Goal: Navigation & Orientation: Find specific page/section

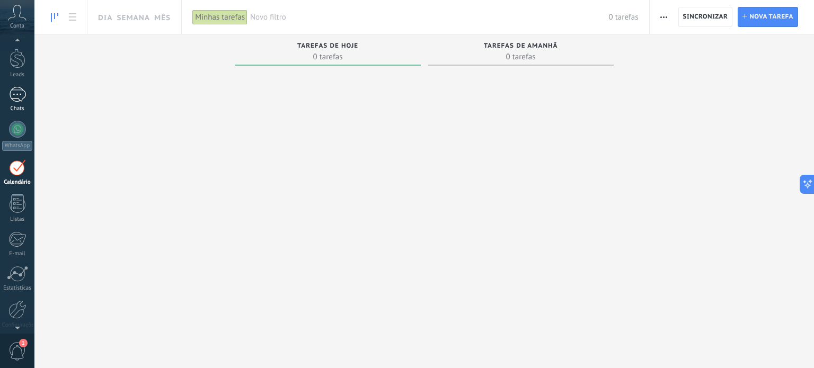
click at [19, 92] on div at bounding box center [17, 94] width 17 height 15
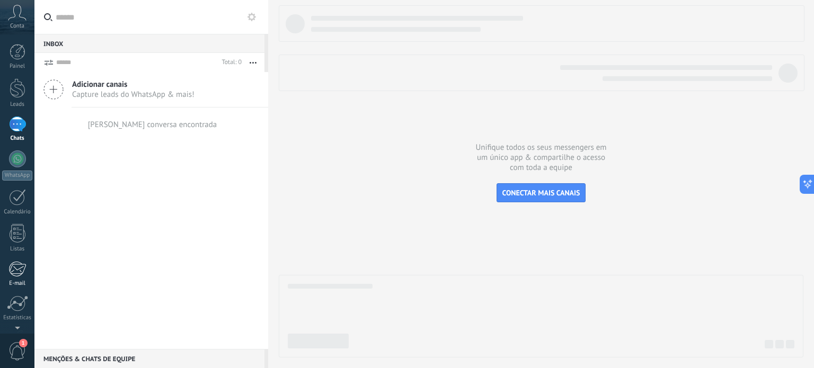
click at [15, 274] on div at bounding box center [16, 269] width 17 height 16
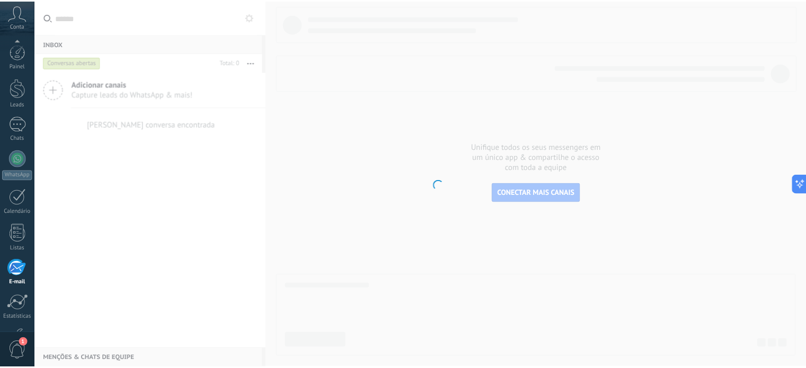
scroll to position [72, 0]
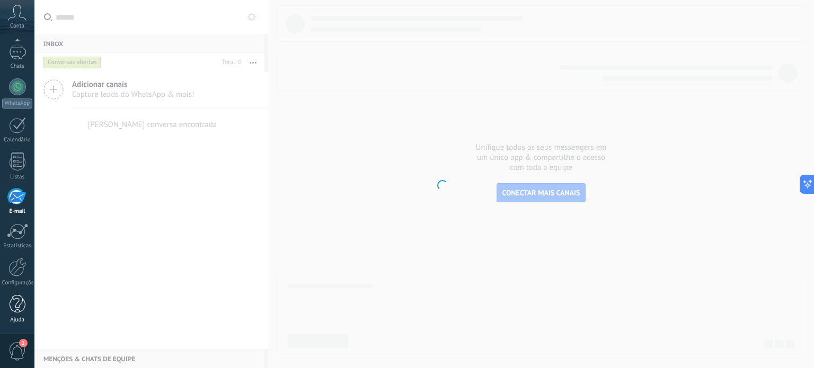
click at [20, 309] on div at bounding box center [18, 304] width 16 height 19
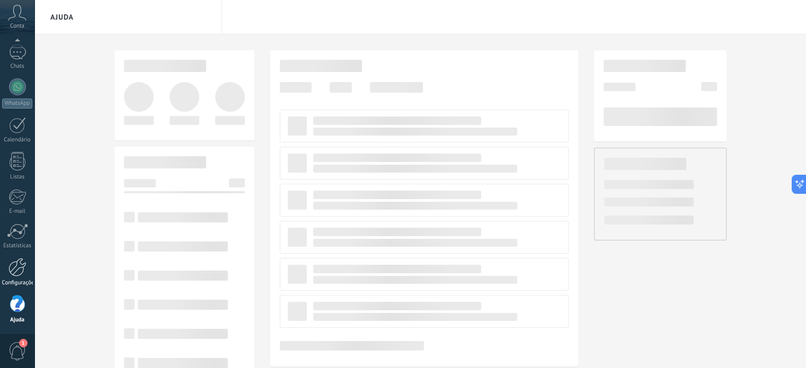
click at [17, 261] on div at bounding box center [17, 267] width 18 height 19
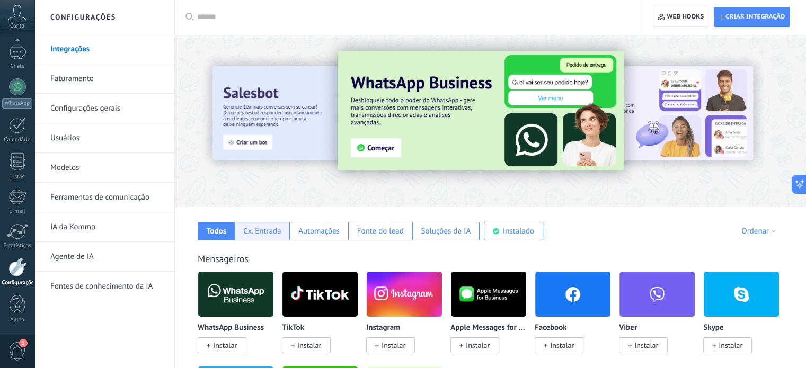
click at [283, 228] on div "Cx. Entrada" at bounding box center [261, 231] width 55 height 19
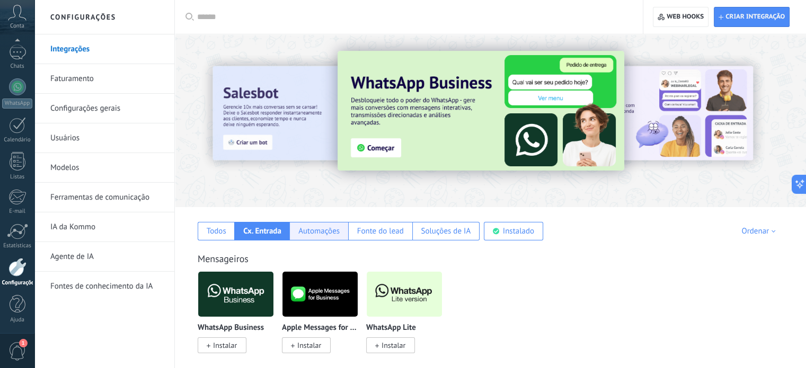
scroll to position [53, 0]
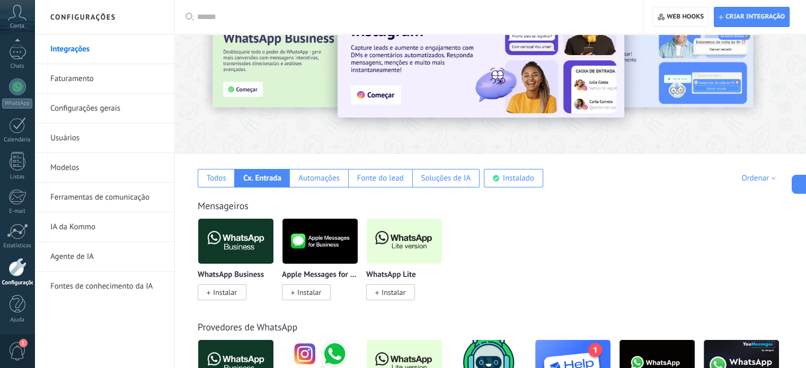
click at [320, 189] on div "Mensageiros WhatsApp Business Instalar Apple Messages for Business Instalar Wha…" at bounding box center [490, 238] width 610 height 121
click at [321, 184] on div "Automações" at bounding box center [318, 178] width 58 height 19
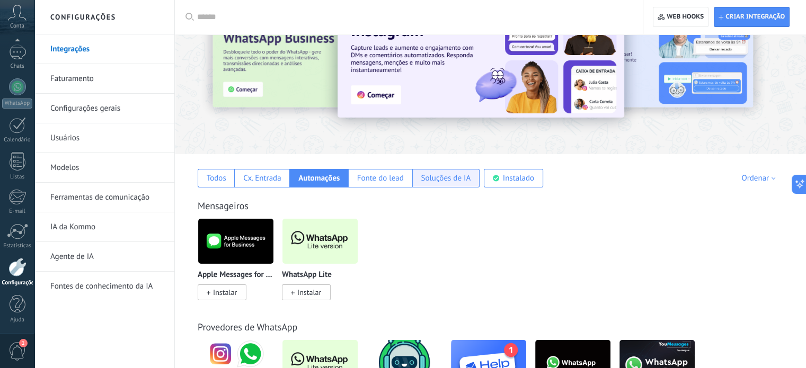
scroll to position [106, 0]
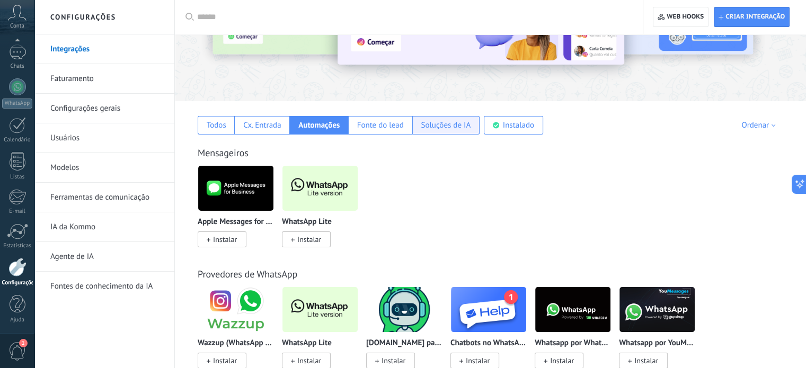
click at [441, 127] on div "Soluções de IA" at bounding box center [446, 125] width 50 height 10
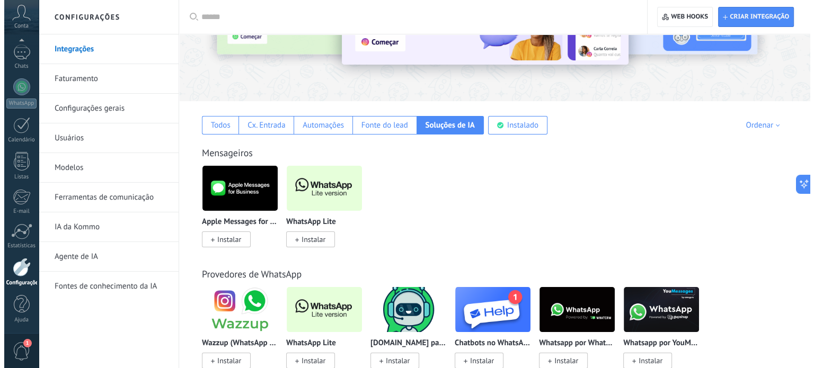
scroll to position [0, 0]
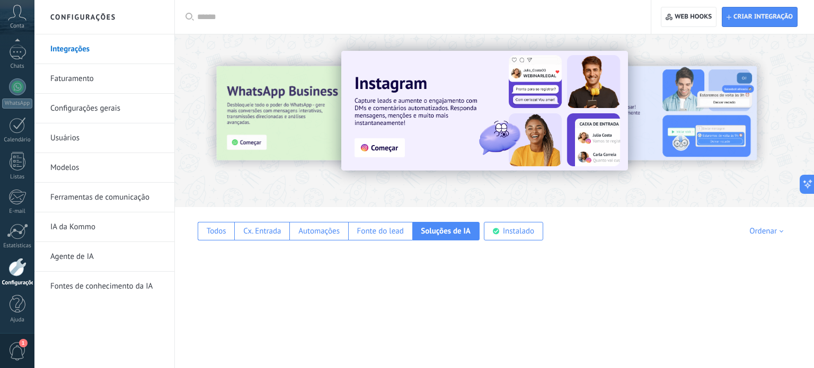
click at [504, 123] on img at bounding box center [484, 111] width 287 height 120
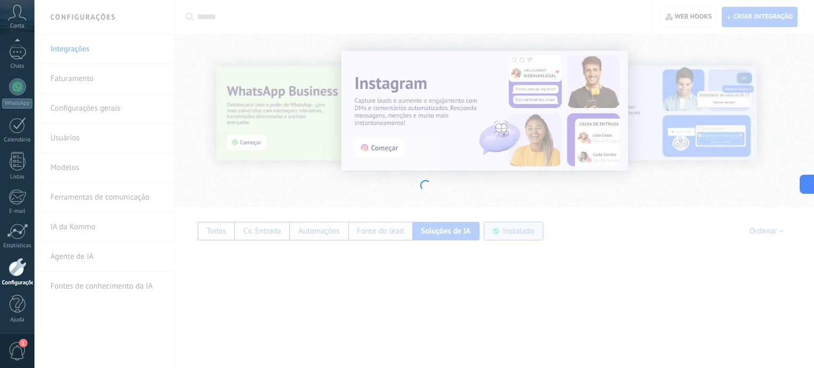
click at [498, 223] on body ".abccls-1,.abccls-2{fill-rule:evenodd}.abccls-2{fill:#fff} .abfcls-1{fill:none}…" at bounding box center [407, 184] width 814 height 368
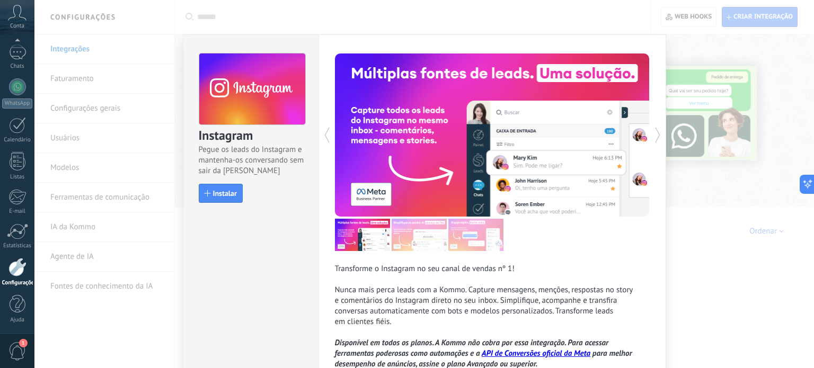
click at [21, 17] on icon at bounding box center [17, 13] width 19 height 16
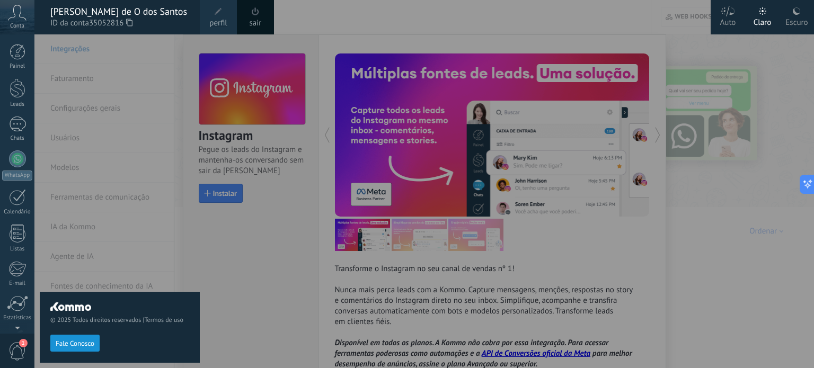
click at [15, 43] on div "Painel Leads Chats WhatsApp Clientes" at bounding box center [34, 183] width 69 height 299
click at [23, 56] on div at bounding box center [18, 52] width 16 height 16
